Goal: Find specific page/section: Find specific page/section

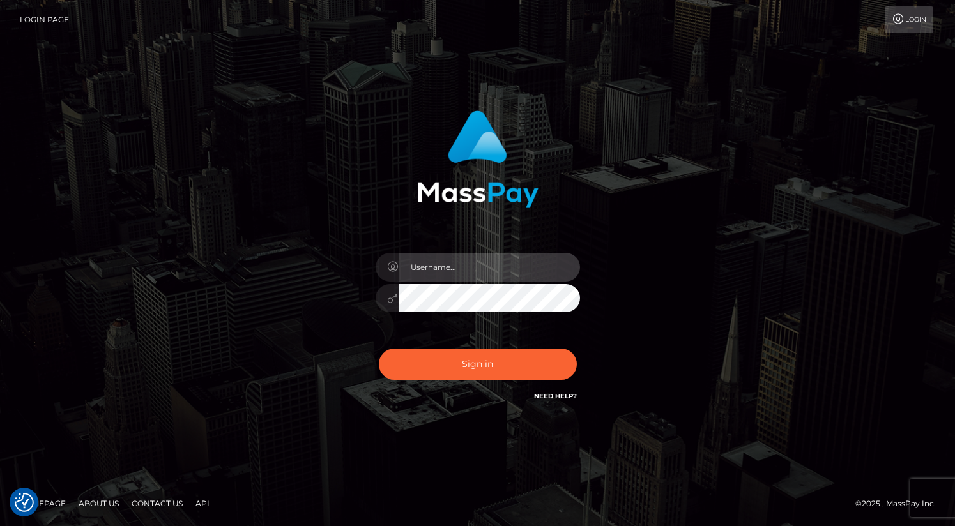
click at [434, 264] on input "text" at bounding box center [488, 267] width 181 height 29
type input "oli.fanvue"
click at [456, 269] on input "text" at bounding box center [488, 267] width 181 height 29
type input "oli.fanvue"
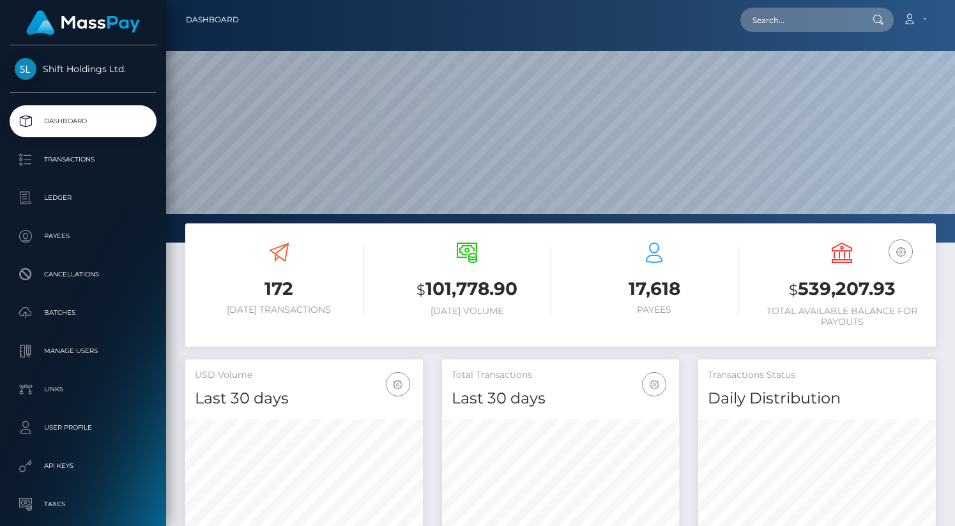
scroll to position [226, 238]
click at [801, 25] on input "text" at bounding box center [800, 20] width 120 height 24
paste input "[EMAIL_ADDRESS][DOMAIN_NAME]"
click at [797, 17] on input "[EMAIL_ADDRESS][DOMAIN_NAME]" at bounding box center [800, 20] width 120 height 24
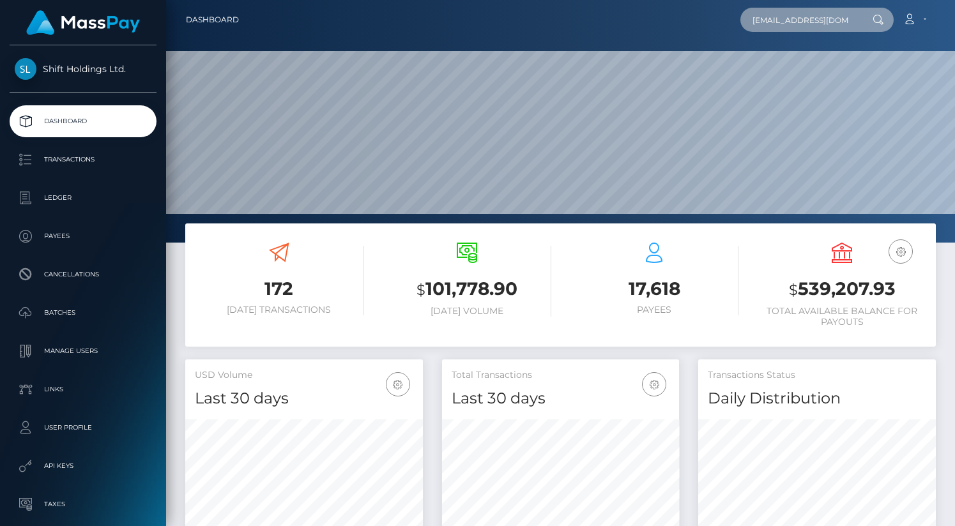
click at [797, 18] on input "[EMAIL_ADDRESS][DOMAIN_NAME]" at bounding box center [800, 20] width 120 height 24
paste input "FVW-20250929-3"
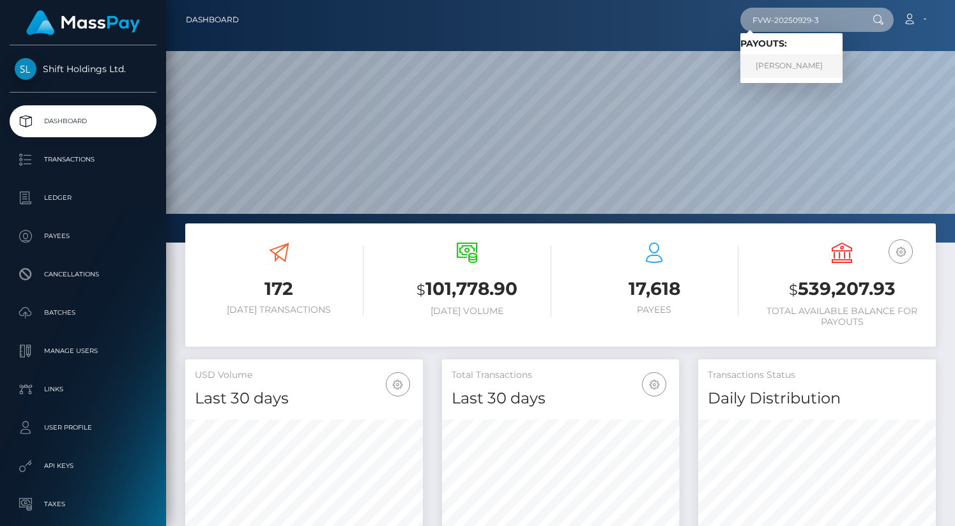
type input "FVW-20250929-3"
click at [799, 61] on link "[PERSON_NAME]" at bounding box center [791, 66] width 102 height 24
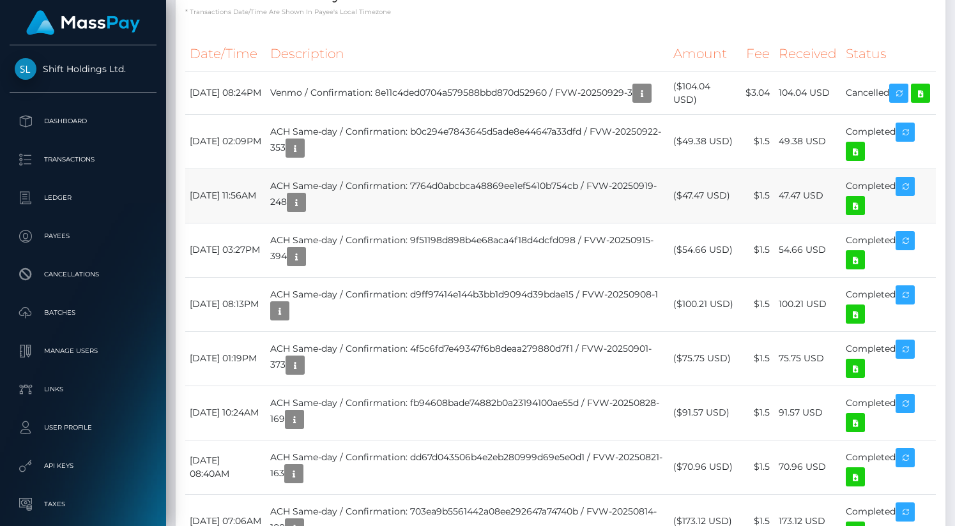
scroll to position [153, 238]
